Goal: Task Accomplishment & Management: Use online tool/utility

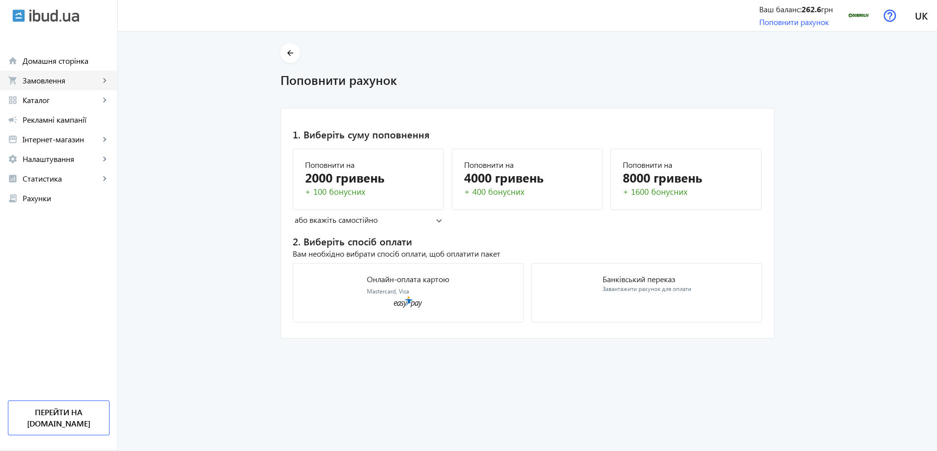
click at [36, 77] on span "Замовлення" at bounding box center [61, 81] width 77 height 10
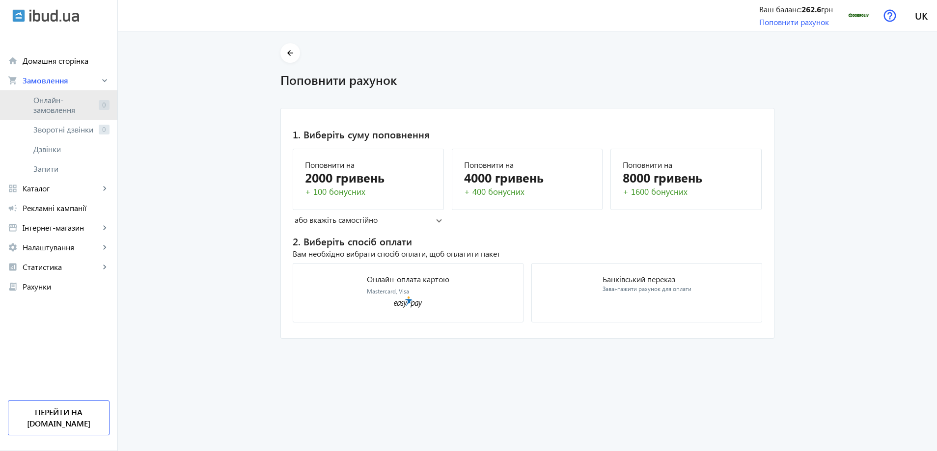
click at [38, 101] on span "Онлайн-замовлення" at bounding box center [63, 105] width 61 height 20
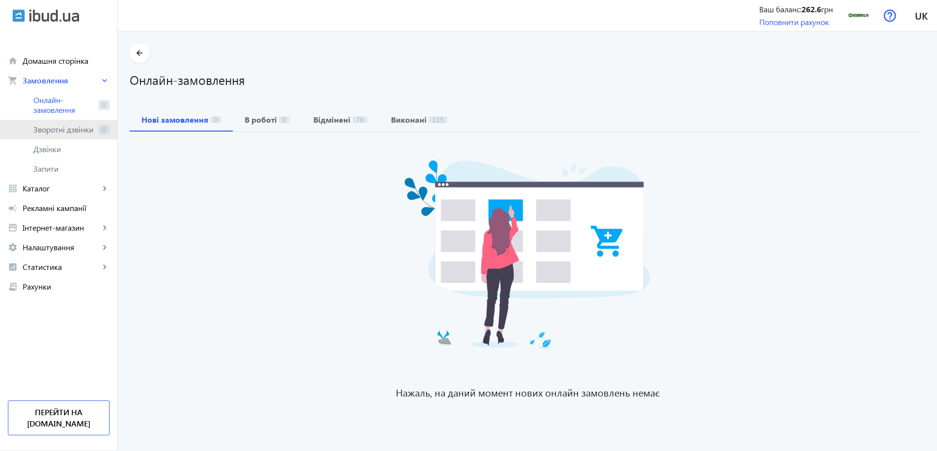
click at [36, 132] on span "Зворотні дзвінки" at bounding box center [63, 130] width 61 height 10
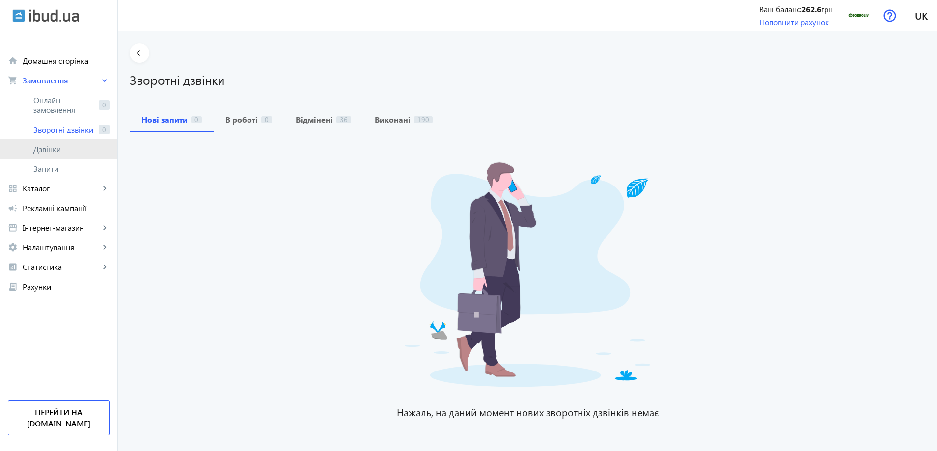
click at [42, 148] on span "Дзвінки" at bounding box center [71, 149] width 76 height 10
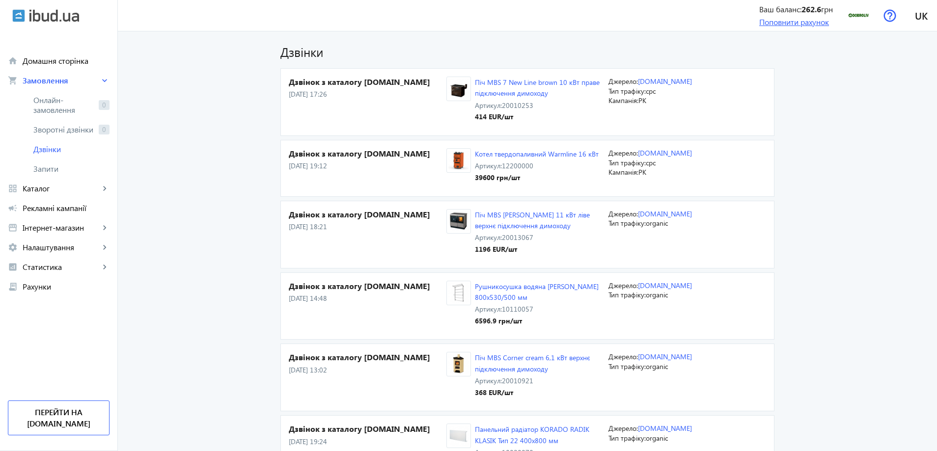
click at [778, 24] on link "Поповнити рахунок" at bounding box center [794, 22] width 70 height 10
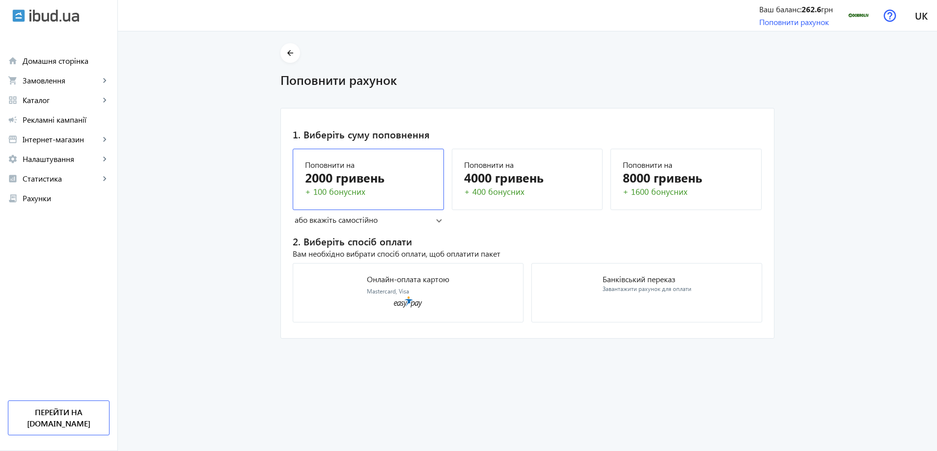
click at [362, 180] on div "2000 гривень" at bounding box center [368, 177] width 127 height 17
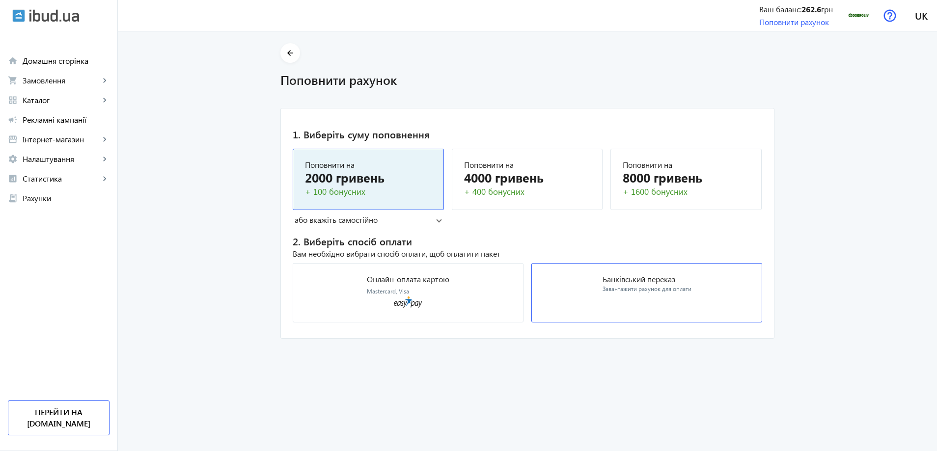
click at [668, 288] on div "Завантажити рахунок для оплати" at bounding box center [647, 289] width 89 height 8
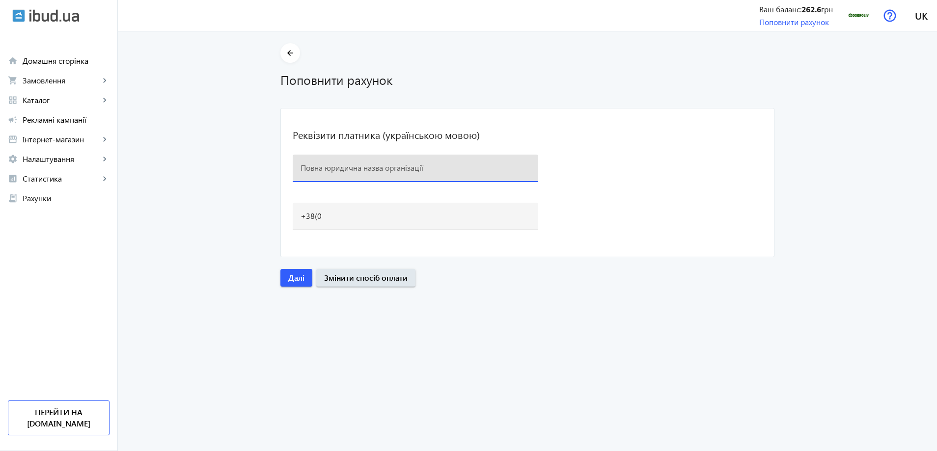
click at [420, 168] on input at bounding box center [416, 168] width 230 height 10
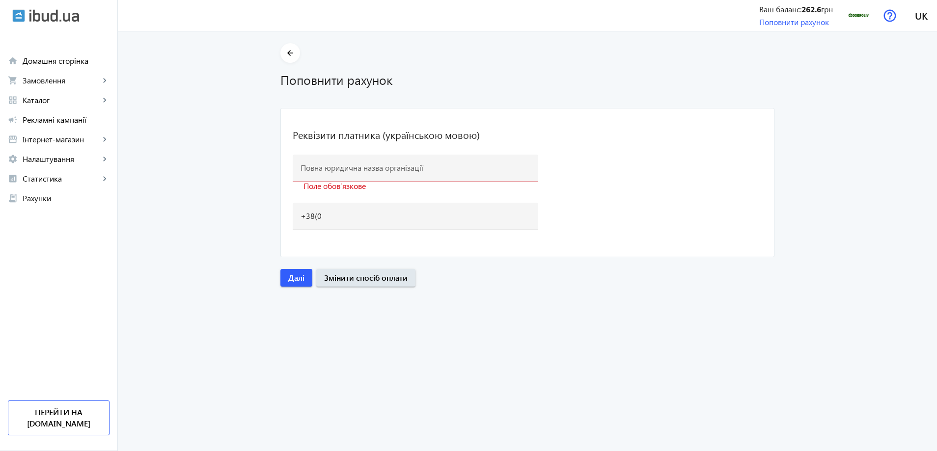
click at [464, 142] on mat-card "Реквізити платника (українською мовою) Поле обовʼязкове +38(0" at bounding box center [527, 182] width 494 height 149
click at [411, 165] on input at bounding box center [416, 168] width 230 height 10
drag, startPoint x: 854, startPoint y: 123, endPoint x: 846, endPoint y: 124, distance: 7.9
click at [854, 123] on main "arrow_back Поповнити рахунок Реквізити платника (українською мовою) Поле обовʼя…" at bounding box center [527, 165] width 819 height 244
click at [340, 159] on div at bounding box center [416, 169] width 230 height 28
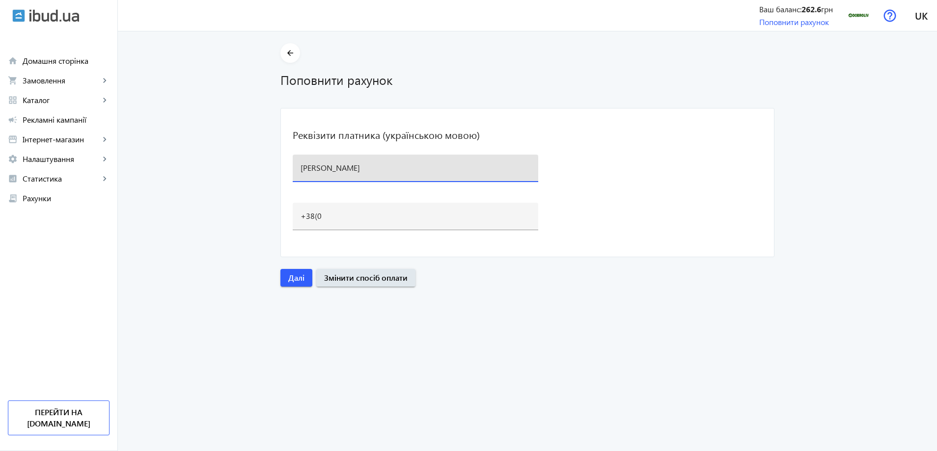
type input "[PERSON_NAME]"
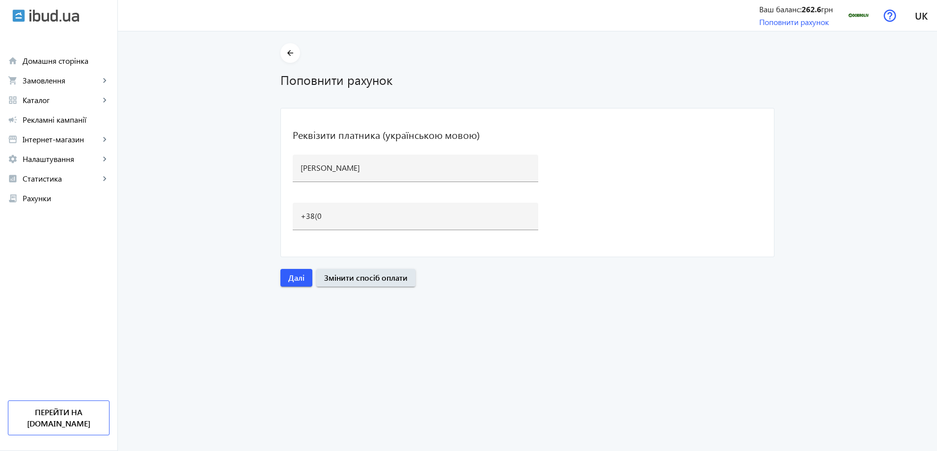
click at [935, 304] on entering-details "arrow_back Поповнити рахунок Реквізити платника (українською мовою) [PERSON_NAM…" at bounding box center [527, 241] width 819 height 420
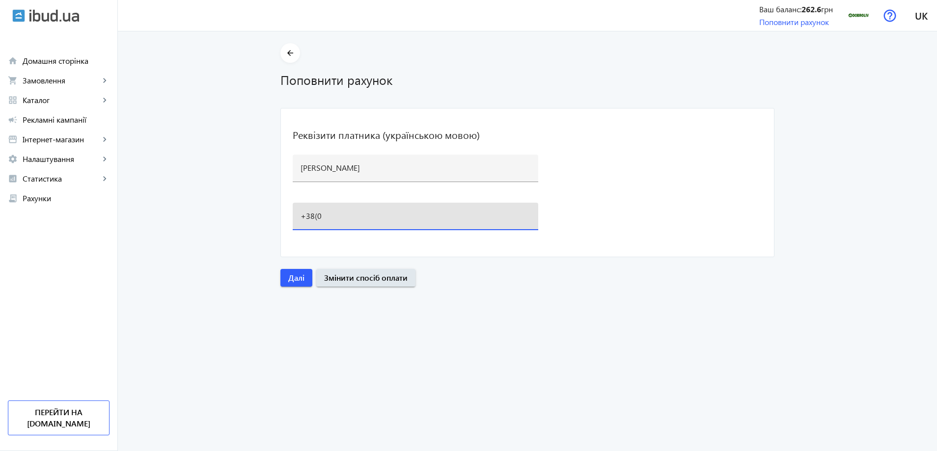
click at [351, 213] on input "+38(0" at bounding box center [416, 216] width 230 height 10
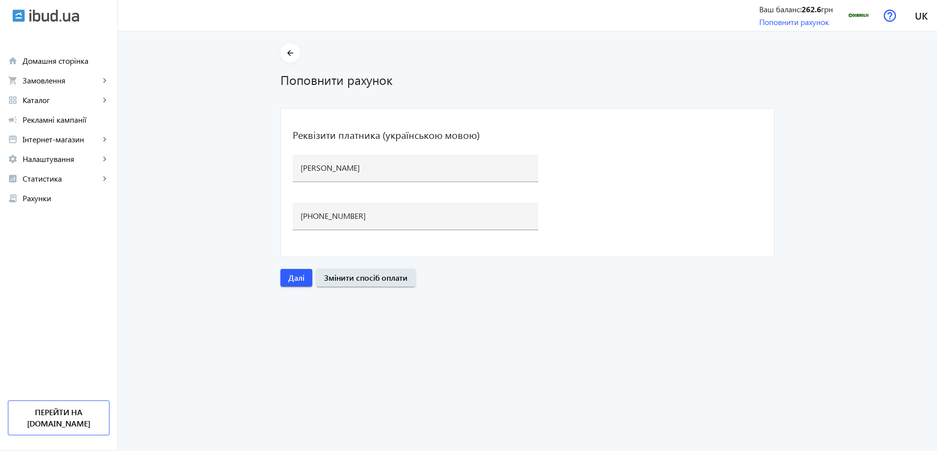
click at [857, 272] on main "arrow_back Поповнити рахунок Реквізити платника (українською мовою) [PERSON_NAM…" at bounding box center [527, 165] width 819 height 244
click at [885, 255] on main "arrow_back Поповнити рахунок Реквізити платника (українською мовою) [PERSON_NAM…" at bounding box center [527, 165] width 819 height 244
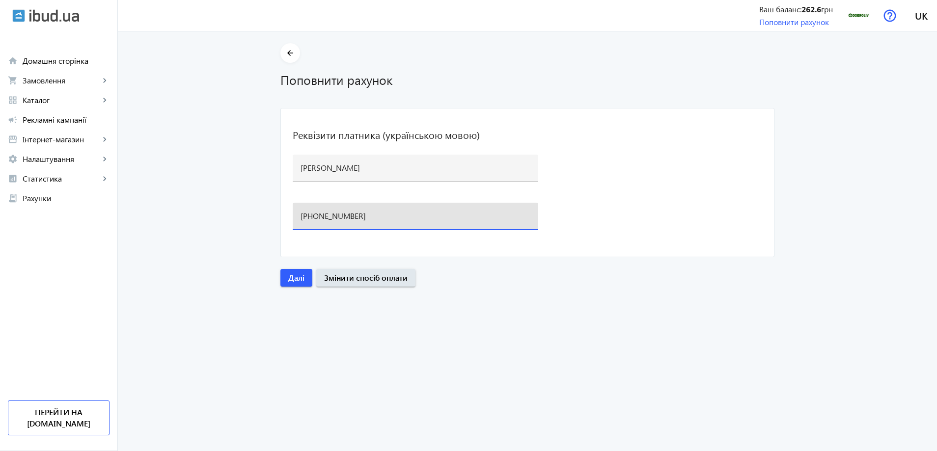
click at [392, 213] on input "[PHONE_NUMBER]" at bounding box center [416, 216] width 230 height 10
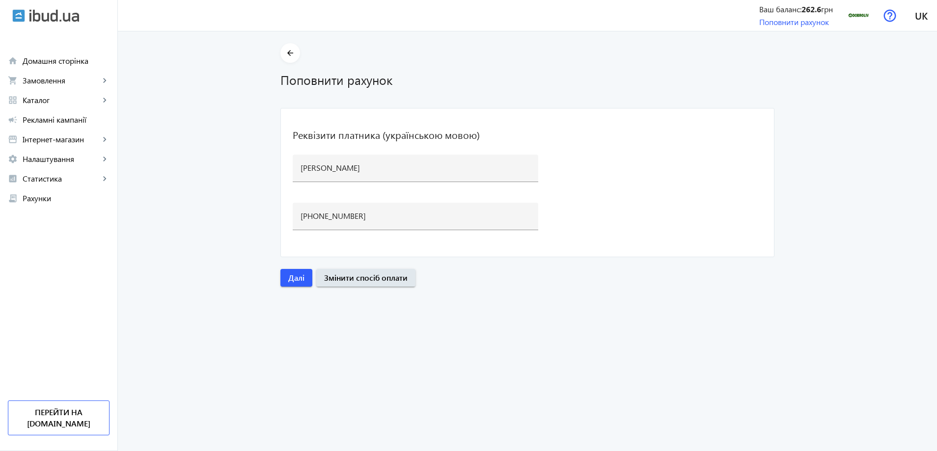
click at [453, 304] on entering-details "arrow_back Поповнити рахунок Реквізити платника (українською мовою) [PERSON_NAM…" at bounding box center [527, 241] width 819 height 420
click at [358, 212] on input "[PHONE_NUMBER]" at bounding box center [416, 216] width 230 height 10
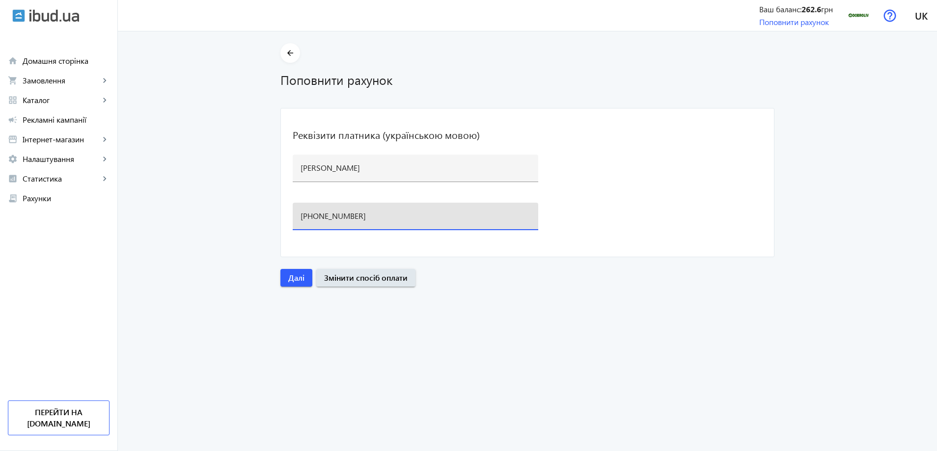
drag, startPoint x: 318, startPoint y: 215, endPoint x: 325, endPoint y: 215, distance: 6.9
click at [325, 215] on input "[PHONE_NUMBER]" at bounding box center [416, 216] width 230 height 10
type input "[PHONE_NUMBER]"
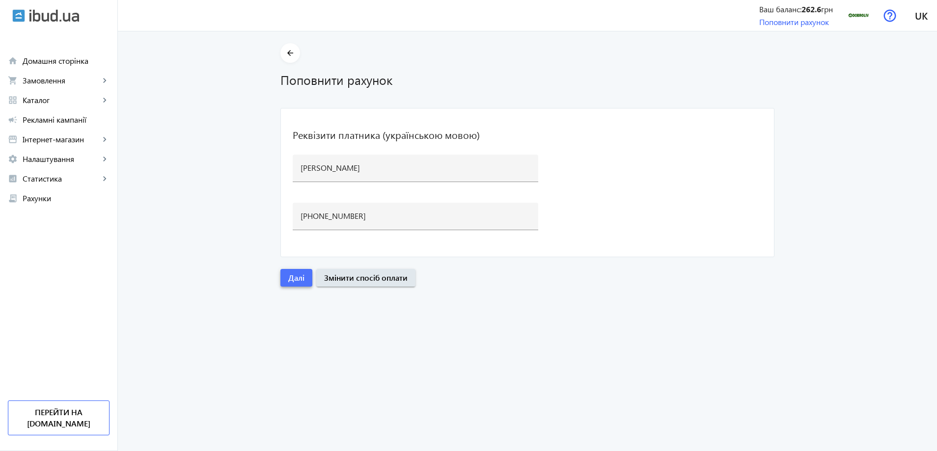
click at [298, 280] on span "Далі" at bounding box center [296, 278] width 16 height 11
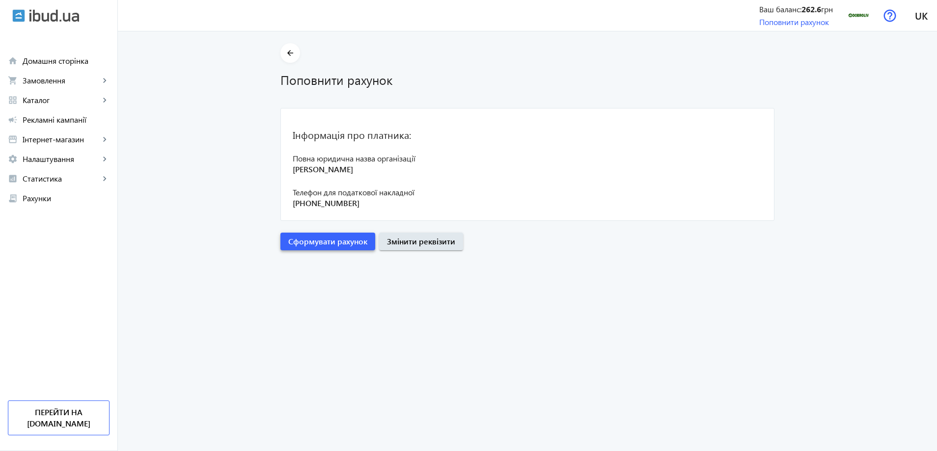
click at [311, 237] on span "Сформувати рахунок" at bounding box center [327, 241] width 79 height 11
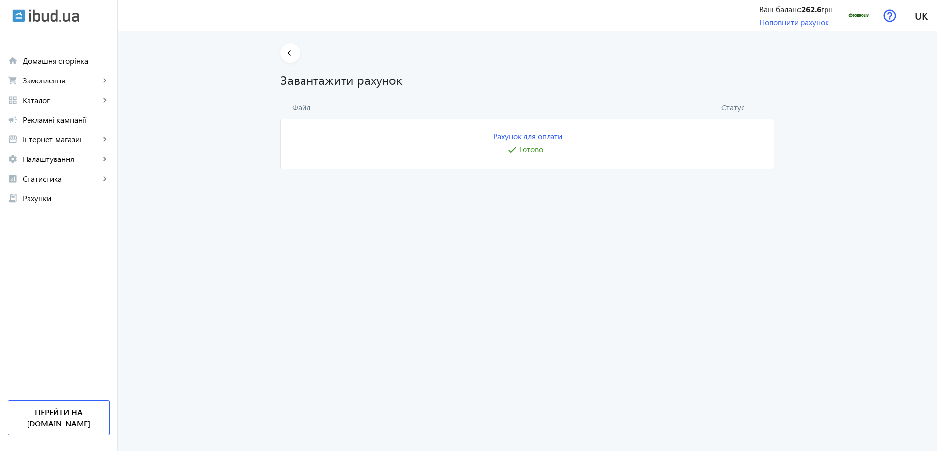
click at [528, 139] on link "Рахунок для оплати" at bounding box center [527, 136] width 69 height 11
click at [54, 14] on img at bounding box center [54, 15] width 50 height 13
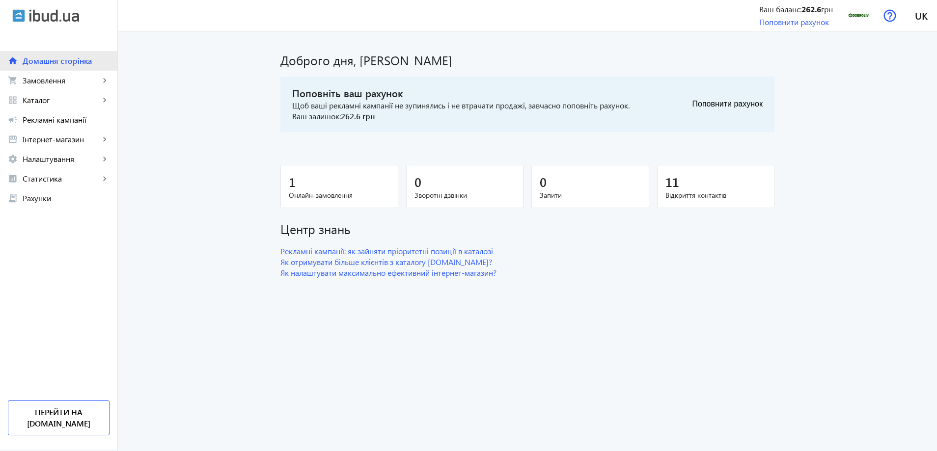
click at [43, 61] on span "Домашня сторінка" at bounding box center [66, 61] width 87 height 10
click at [855, 16] on img at bounding box center [859, 15] width 22 height 22
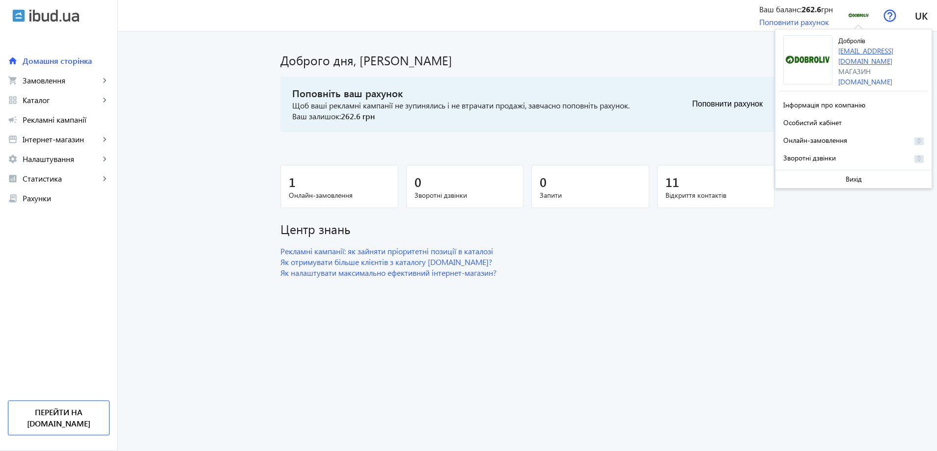
click at [852, 54] on link "[EMAIL_ADDRESS][DOMAIN_NAME]" at bounding box center [866, 56] width 55 height 20
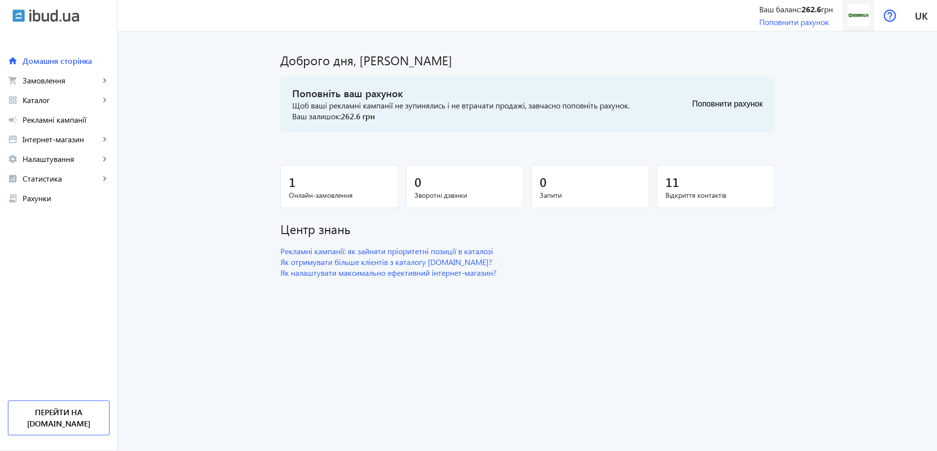
click at [860, 15] on img at bounding box center [859, 15] width 22 height 22
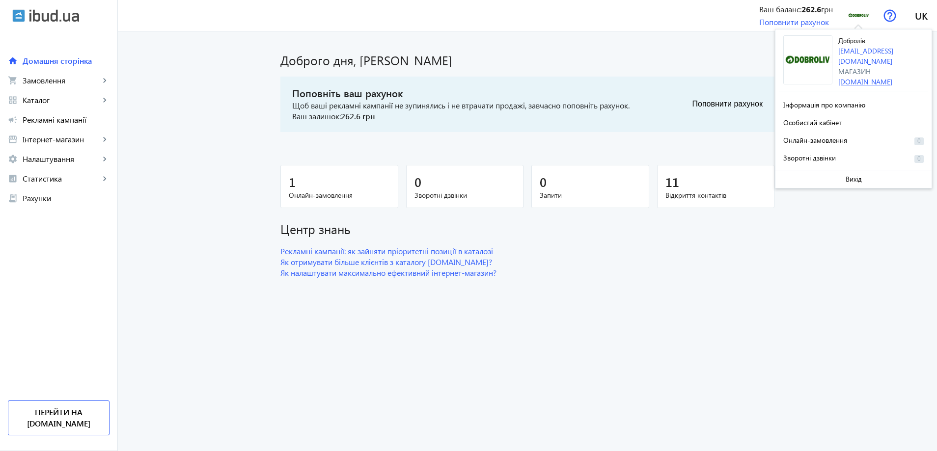
click at [859, 77] on link "[DOMAIN_NAME]" at bounding box center [866, 81] width 54 height 9
